Goal: Find specific page/section: Find specific page/section

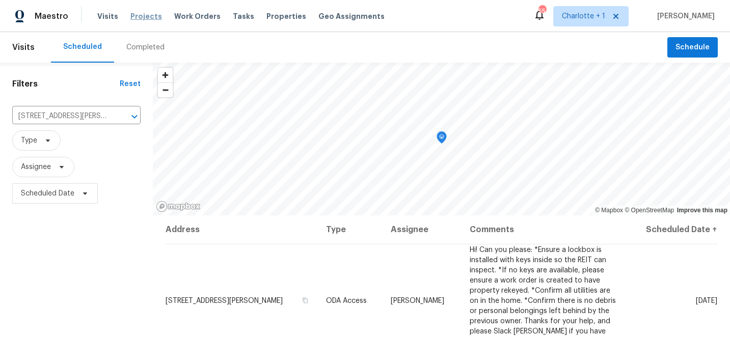
click at [139, 17] on span "Projects" at bounding box center [146, 16] width 32 height 10
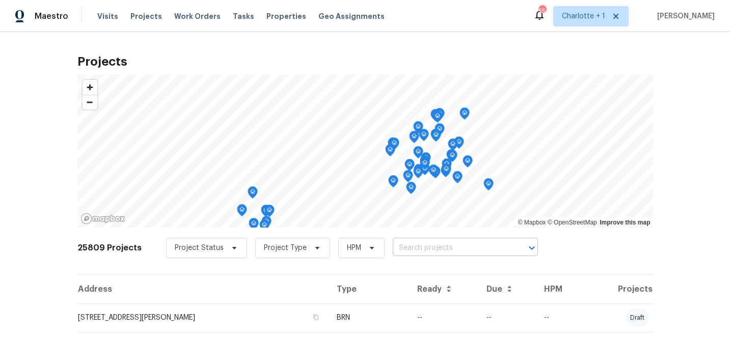
click at [403, 247] on input "text" at bounding box center [451, 248] width 117 height 16
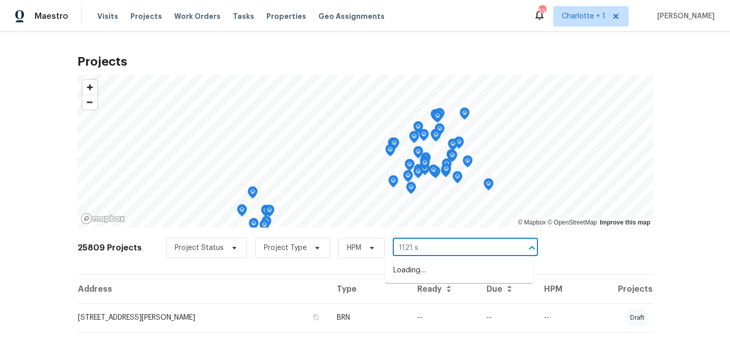
type input "1121 sw"
click at [417, 271] on li "1121 Swearngan Ridge Ct, Charlotte, NC 28216" at bounding box center [459, 270] width 148 height 17
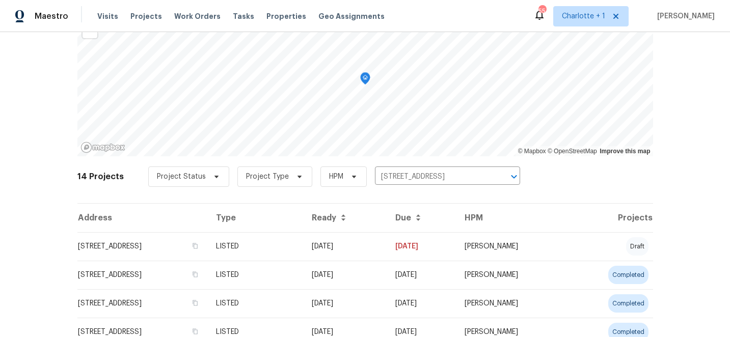
scroll to position [101, 0]
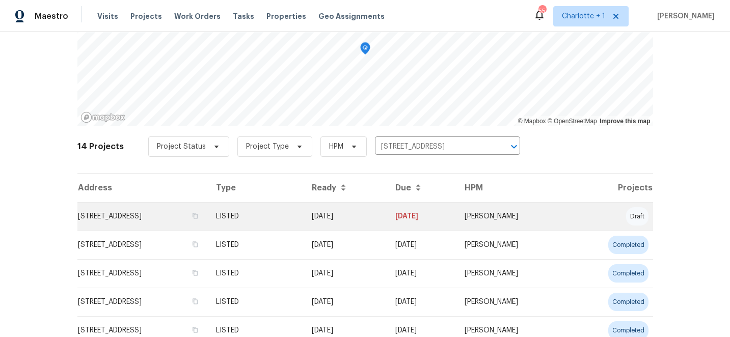
click at [304, 218] on td "LISTED" at bounding box center [256, 216] width 96 height 29
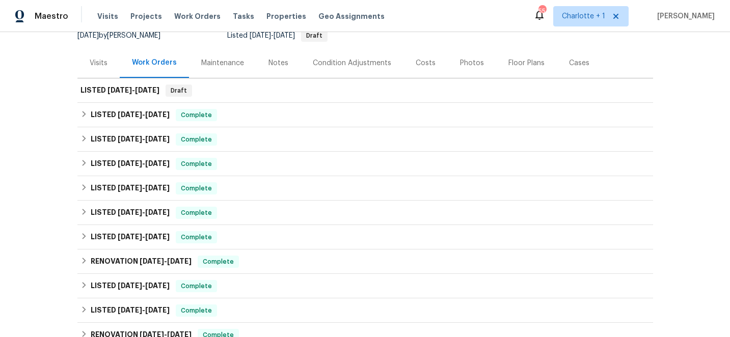
scroll to position [117, 0]
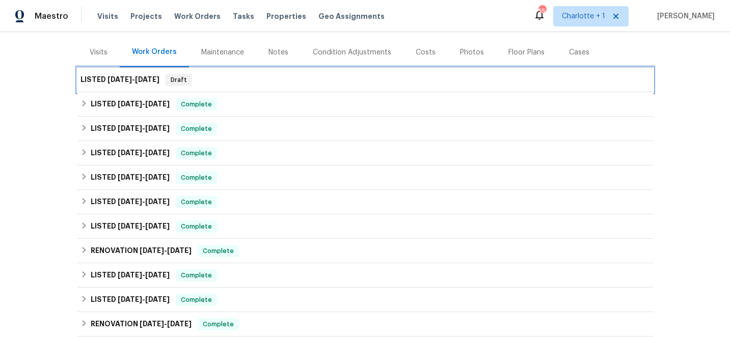
click at [109, 79] on span "9/1/25" at bounding box center [119, 79] width 24 height 7
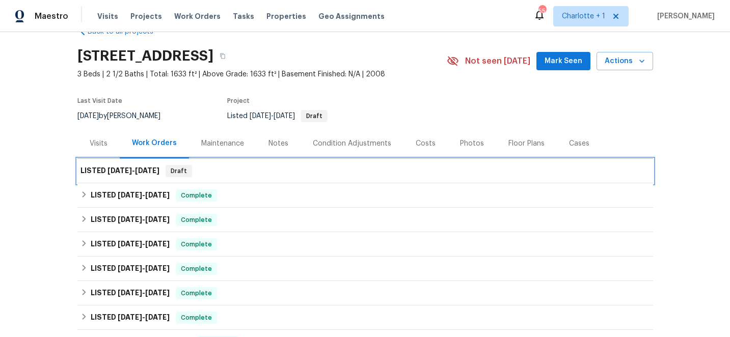
scroll to position [0, 0]
